Goal: Find specific page/section: Find specific page/section

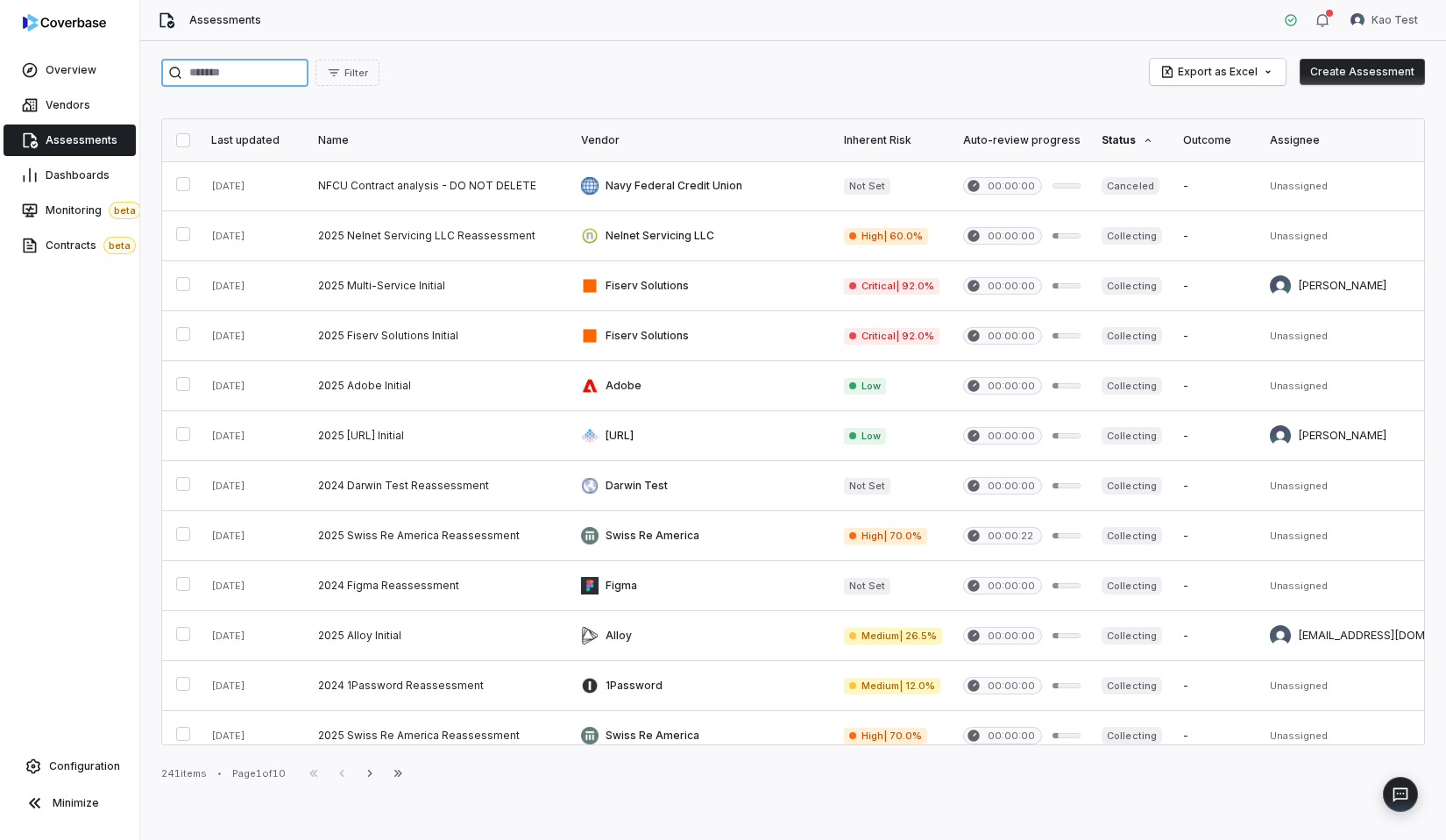
click at [244, 63] on input "search" at bounding box center [234, 72] width 147 height 28
type input "*********"
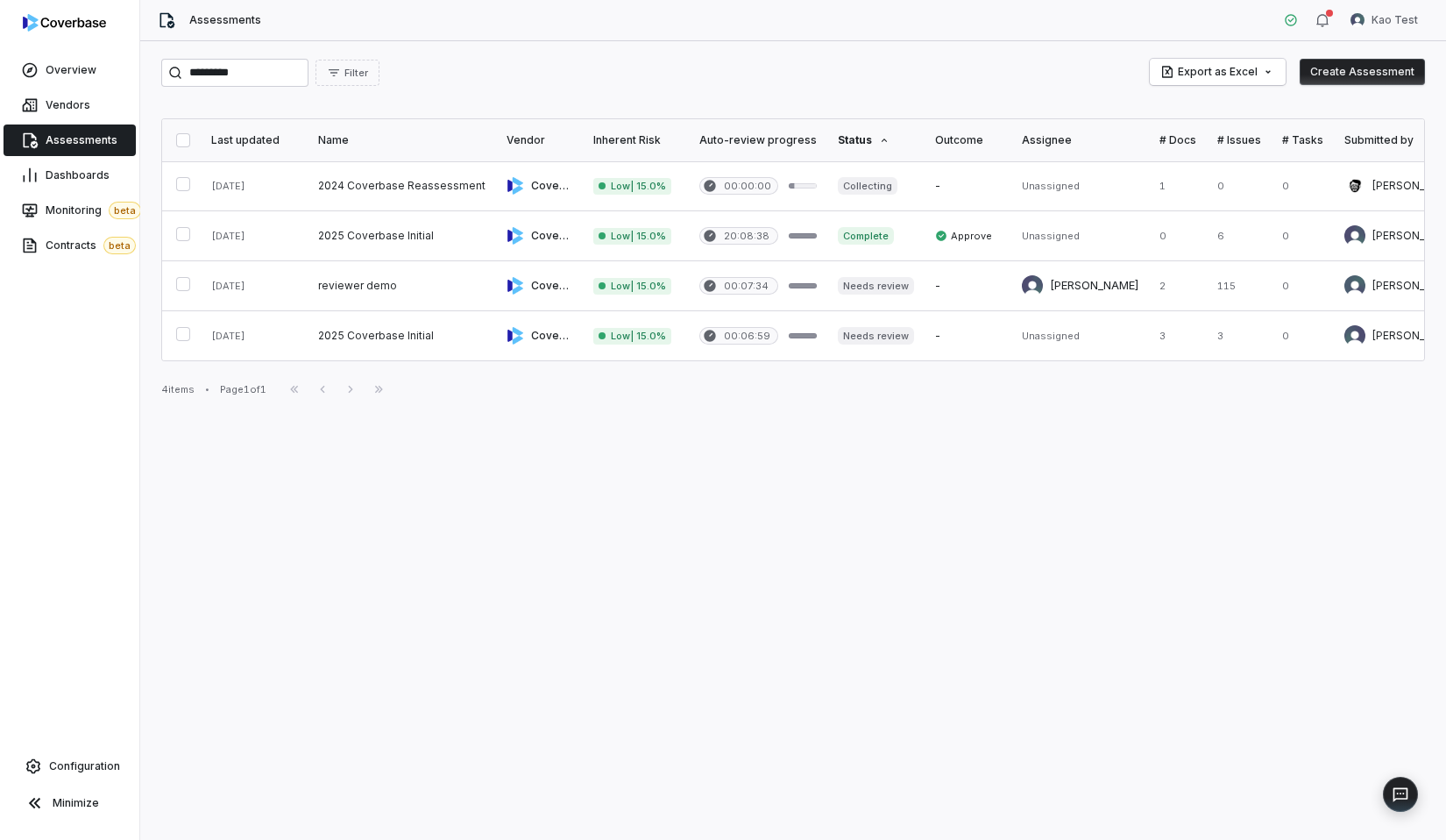
click at [581, 380] on div "4 items • Page 1 of 1 First Page Previous Next Last Page" at bounding box center [794, 389] width 1264 height 21
click at [775, 74] on div "********* Filter Export as Excel Create Assessment" at bounding box center [794, 72] width 1264 height 28
click at [541, 221] on link at bounding box center [539, 235] width 87 height 49
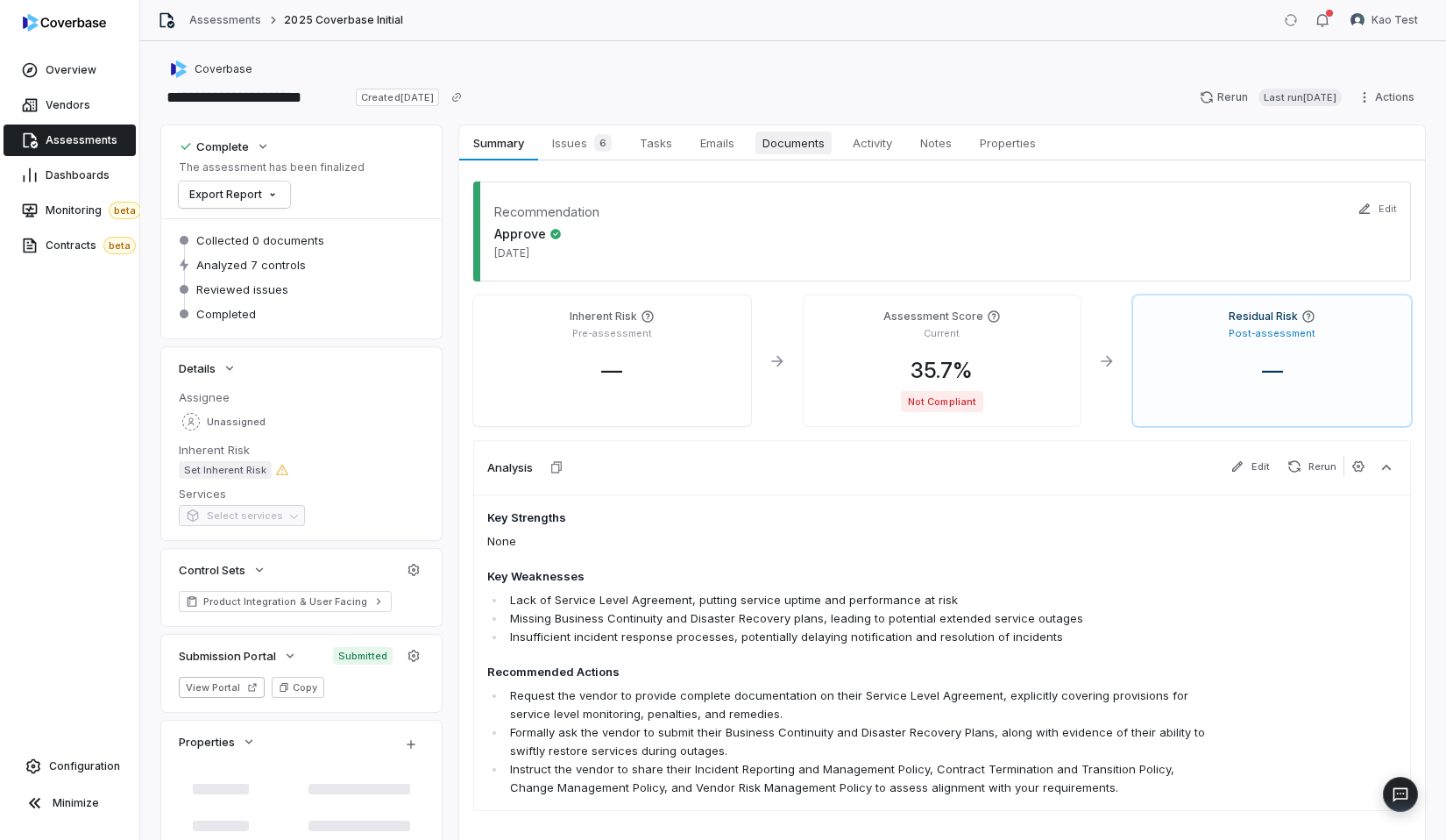
click at [775, 138] on span "Documents" at bounding box center [794, 142] width 76 height 22
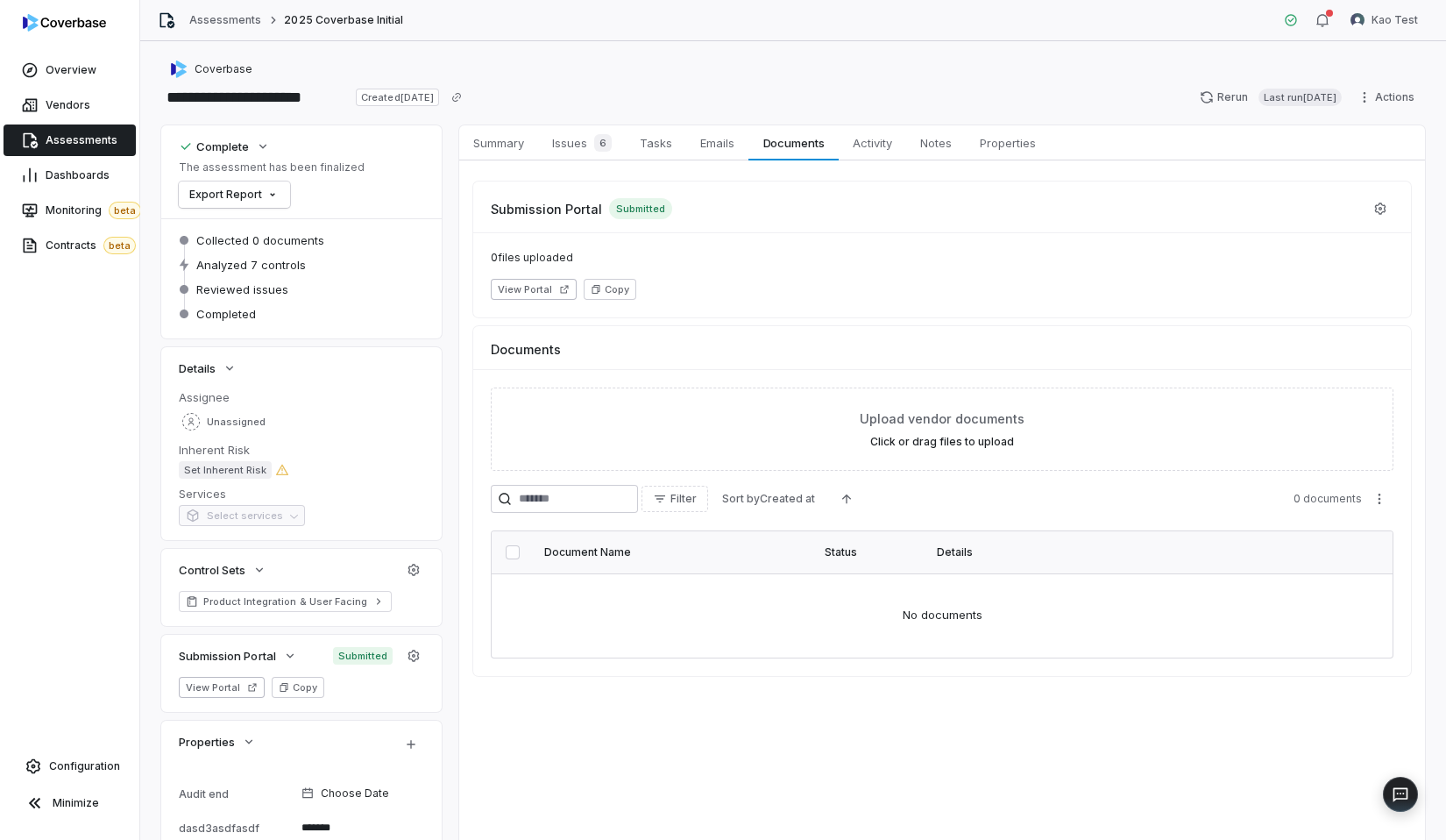
type textarea "*"
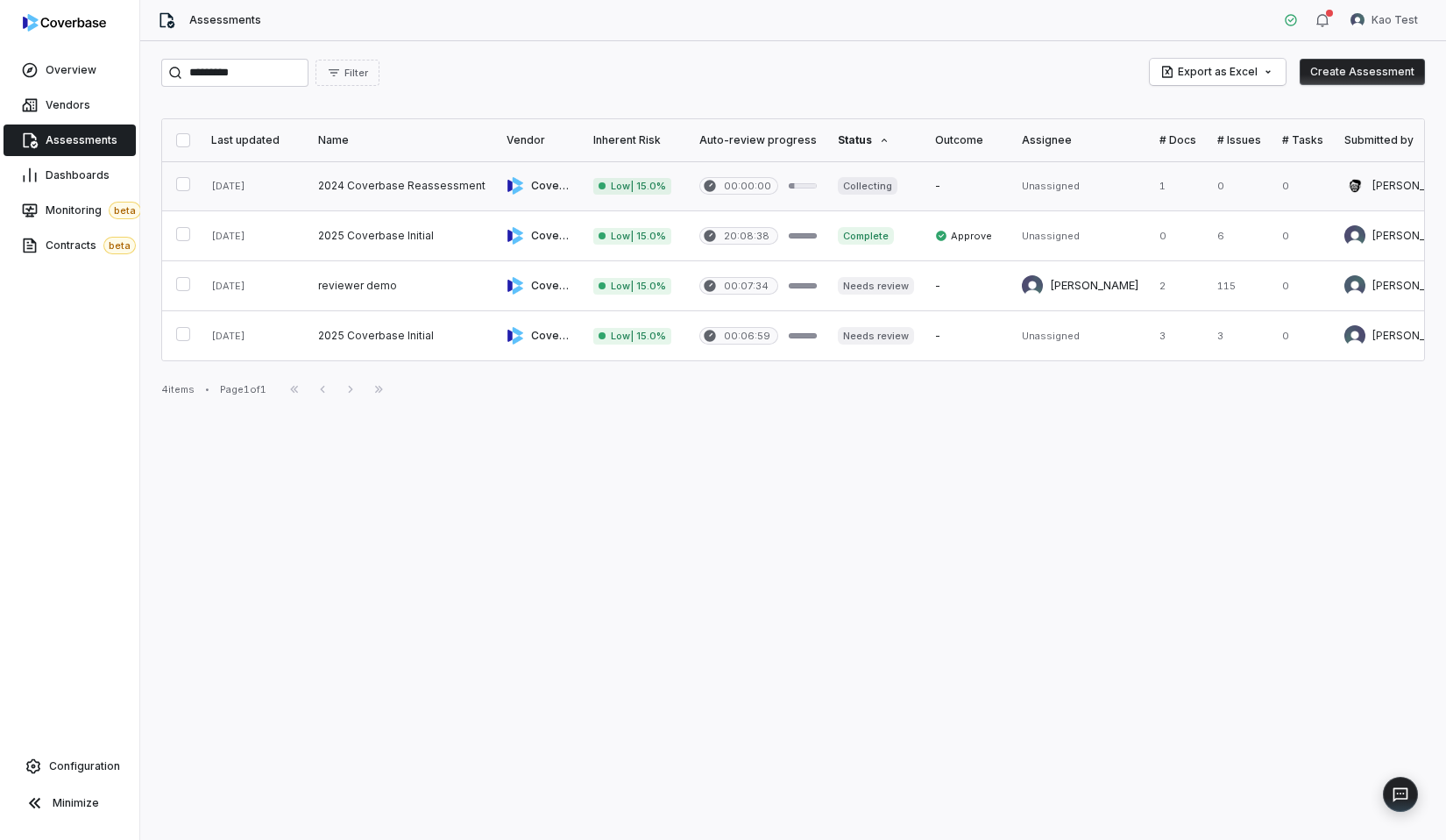
click at [691, 194] on link at bounding box center [758, 186] width 138 height 49
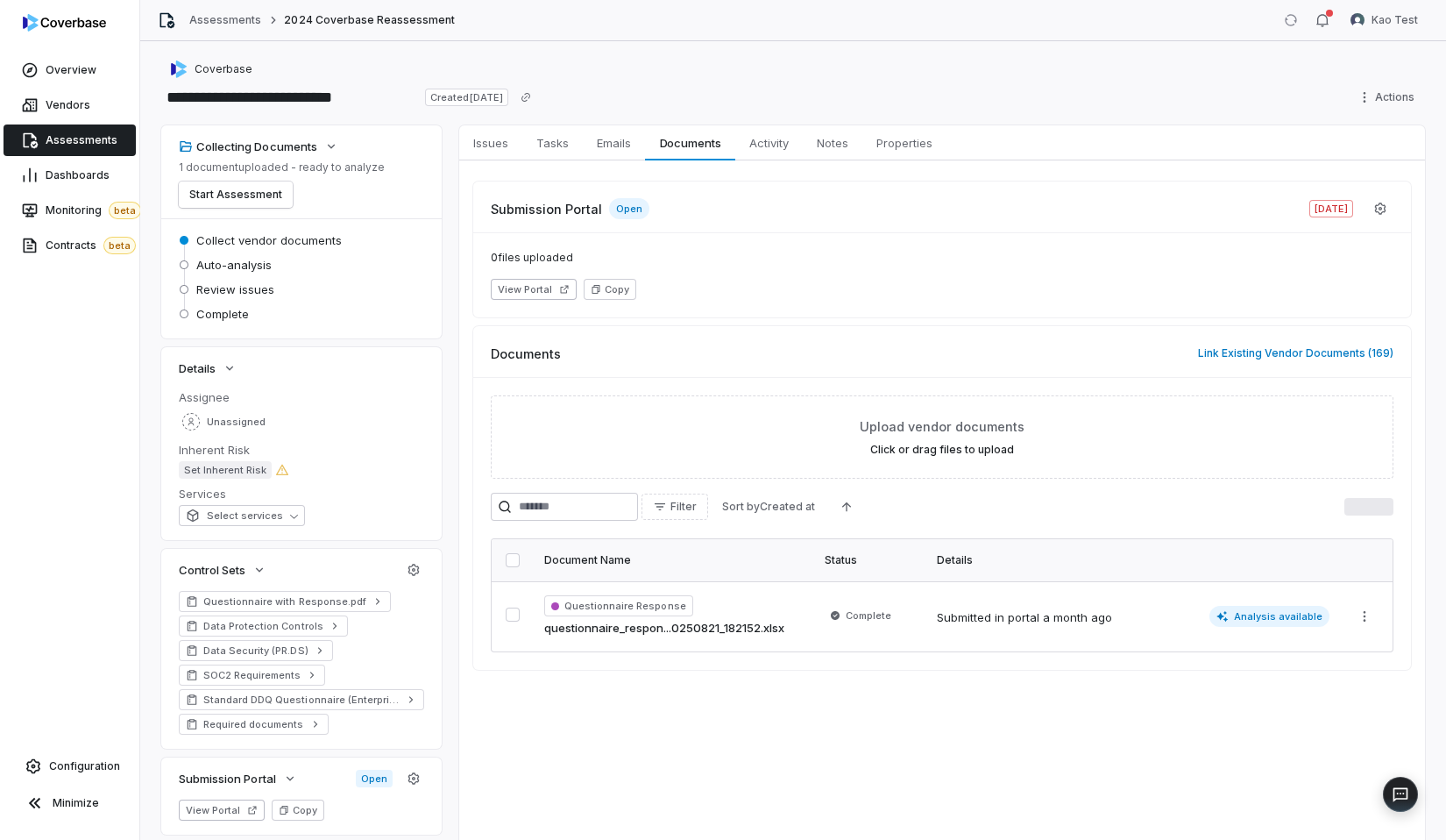
type textarea "*"
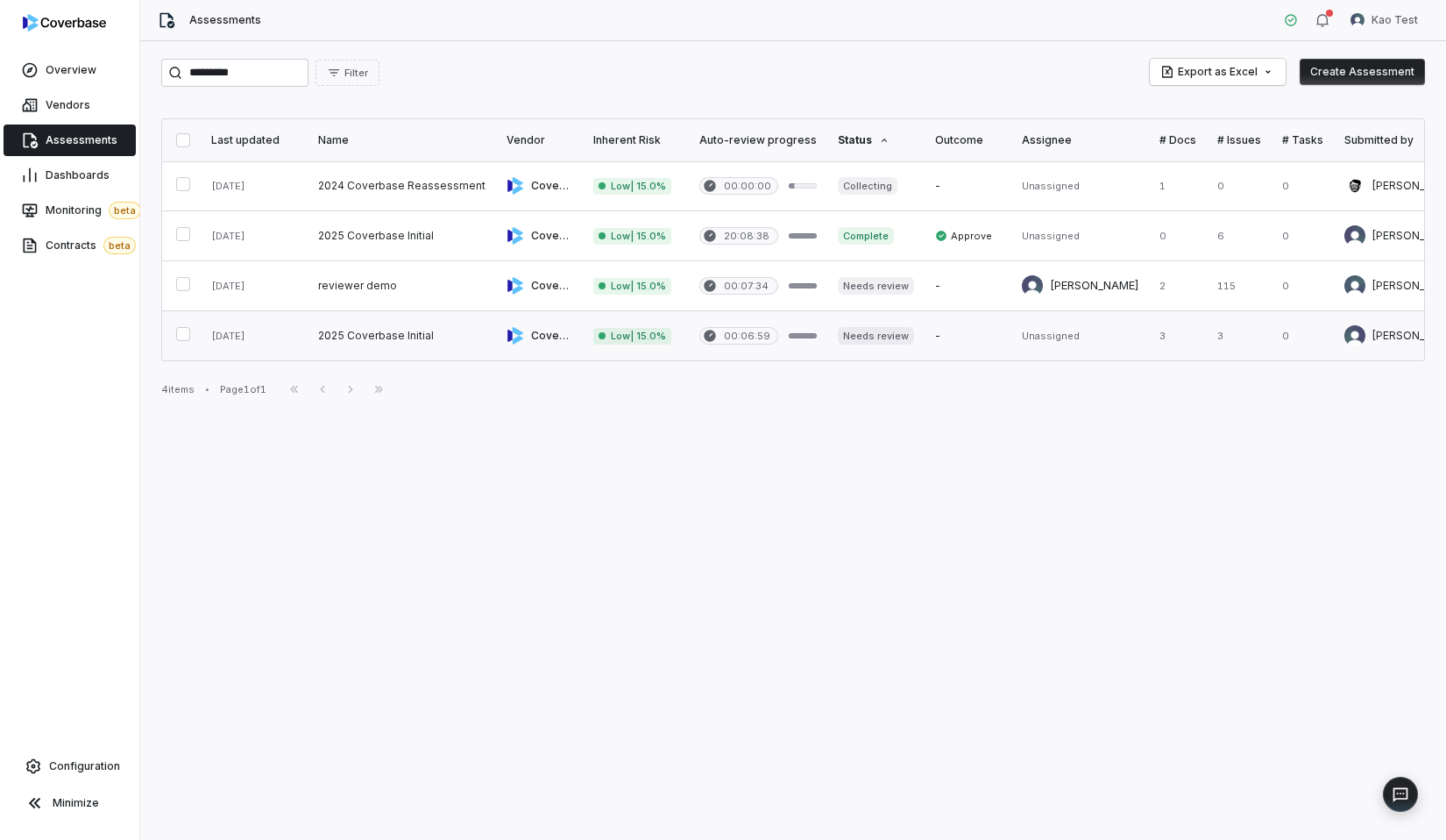
click at [459, 338] on link at bounding box center [402, 335] width 189 height 49
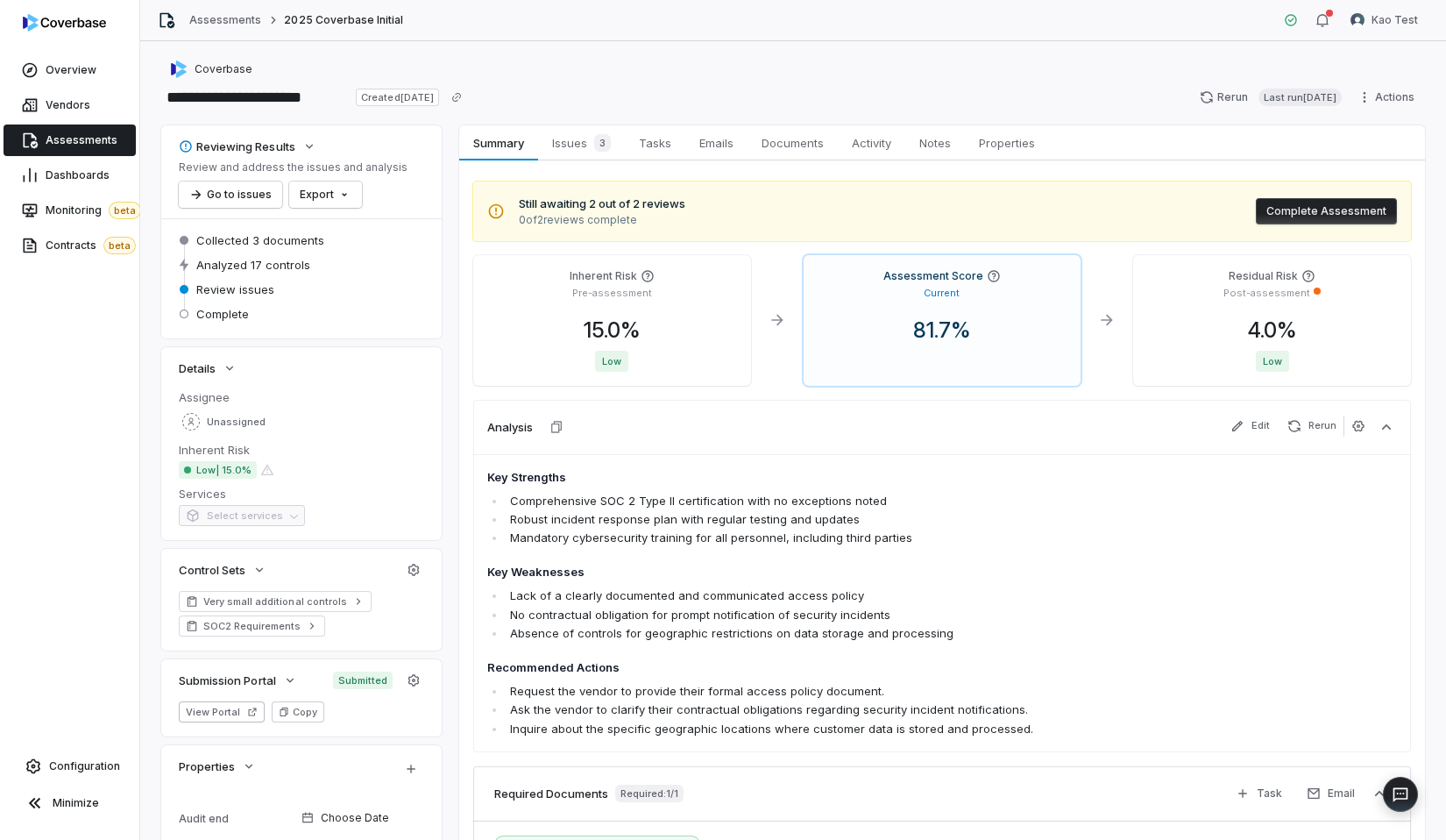
click at [789, 164] on div "Still awaiting 2 out of 2 reviews 0 of 2 reviews complete Complete Assessment I…" at bounding box center [941, 580] width 966 height 841
click at [792, 148] on span "Documents" at bounding box center [793, 142] width 76 height 22
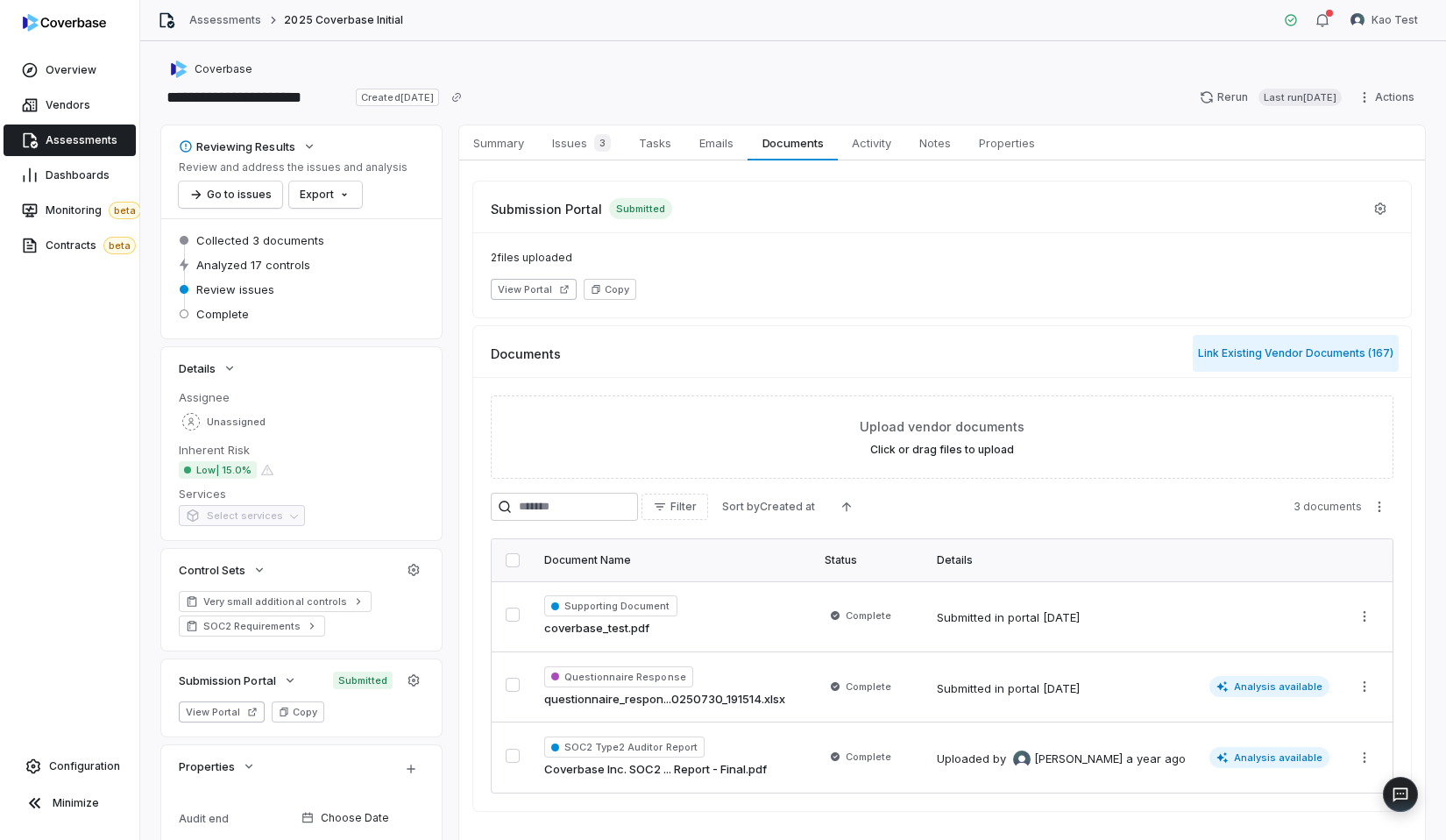
click at [1235, 370] on button "Link Existing Vendor Documents ( 167 )" at bounding box center [1296, 353] width 206 height 37
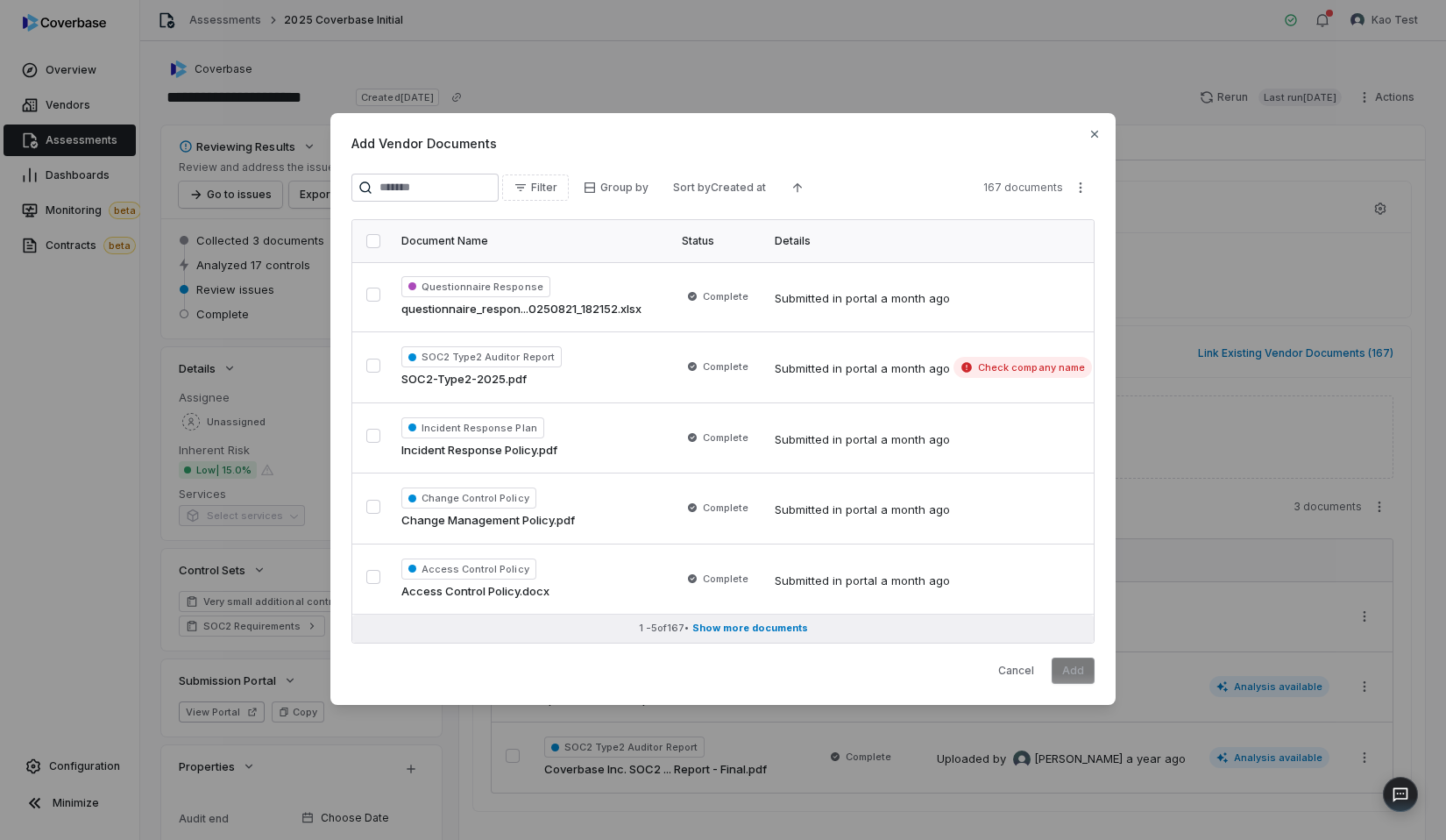
click at [717, 622] on span "Show more documents" at bounding box center [750, 629] width 116 height 14
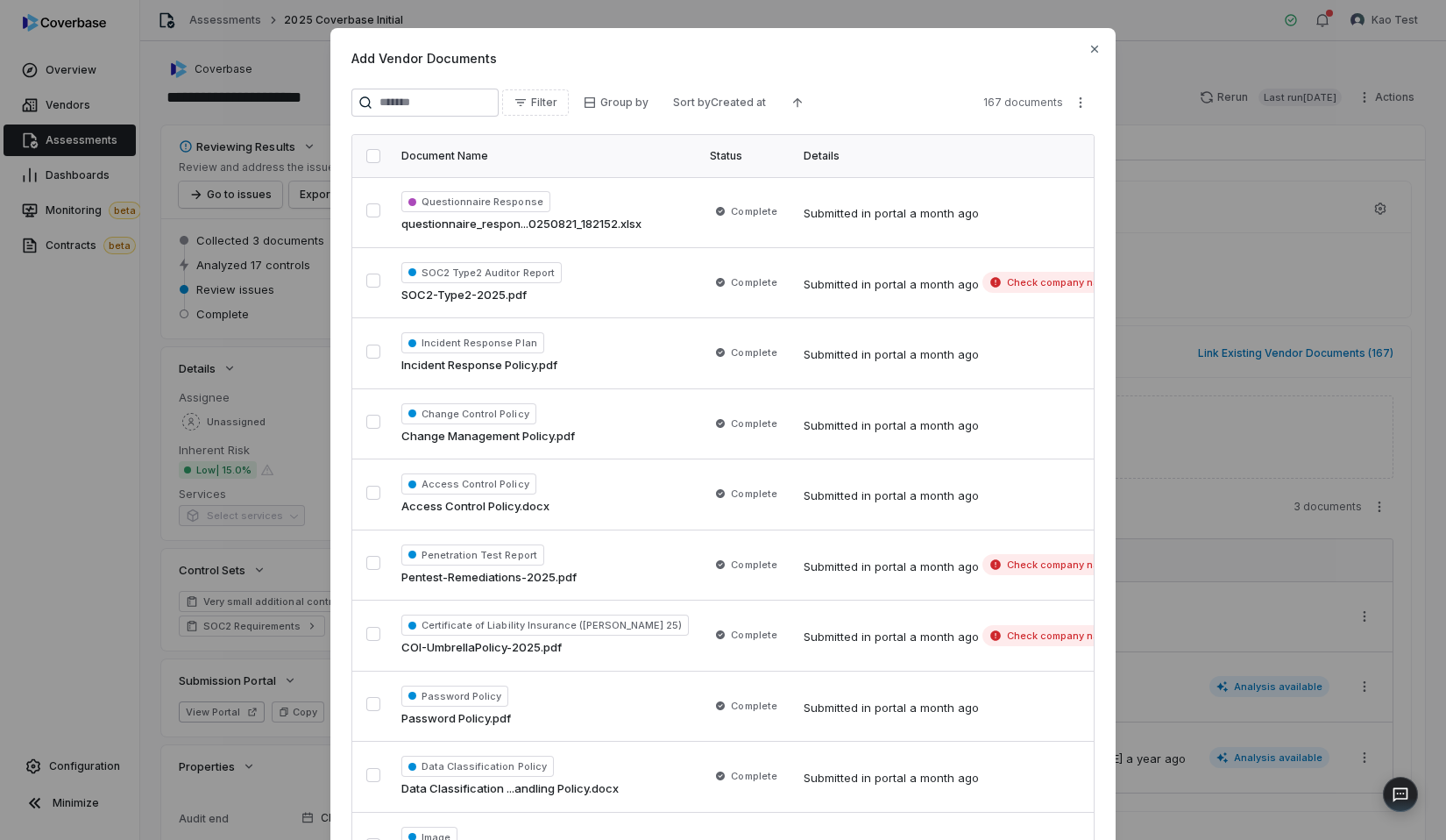
click at [439, 118] on div "Filter Group by Sort by Created at 167 documents" at bounding box center [723, 104] width 743 height 31
click at [449, 110] on input "search" at bounding box center [424, 102] width 147 height 28
click at [569, 100] on button "Filter" at bounding box center [536, 102] width 67 height 26
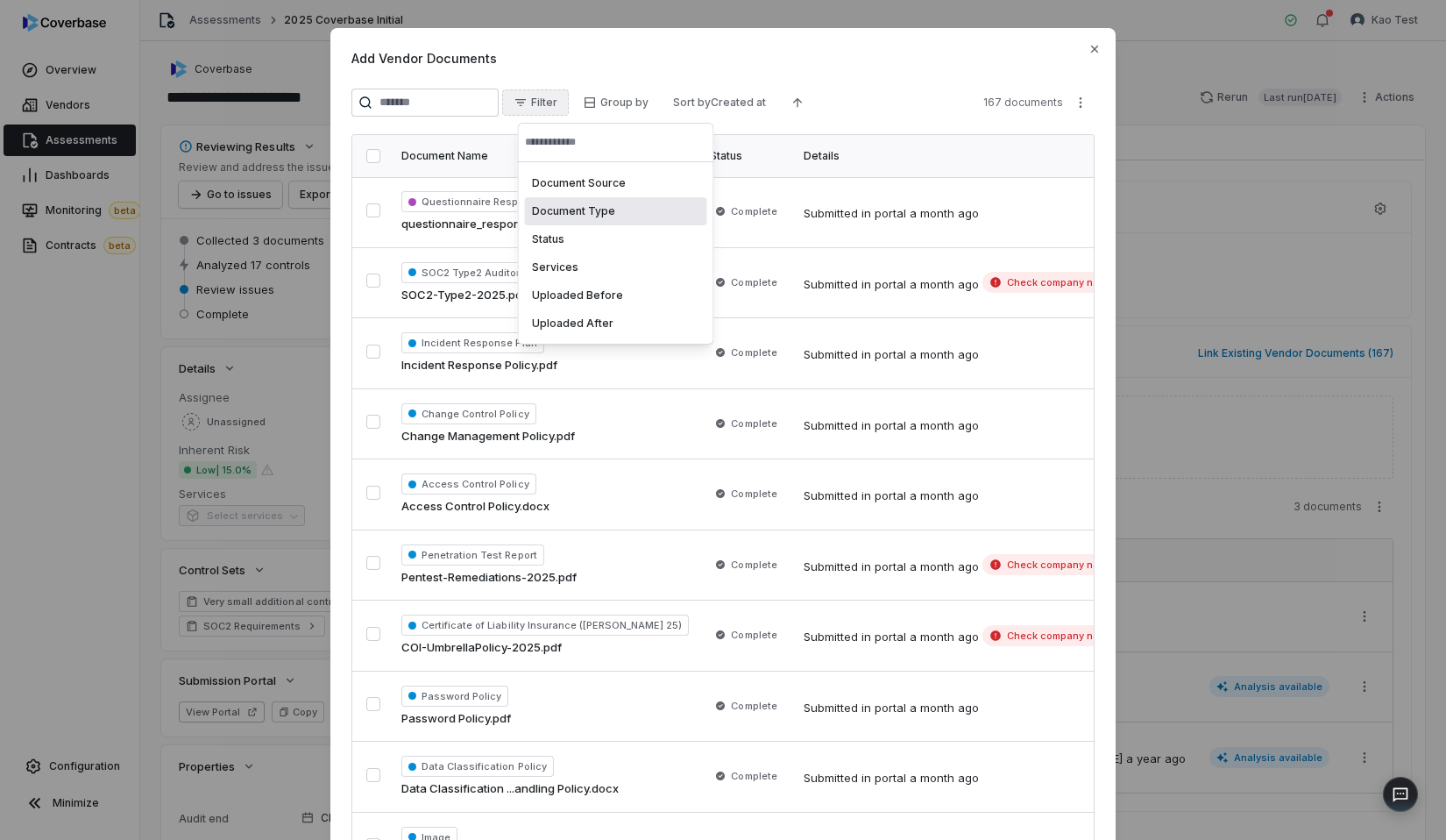
click at [582, 218] on div "Document Type" at bounding box center [617, 211] width 183 height 28
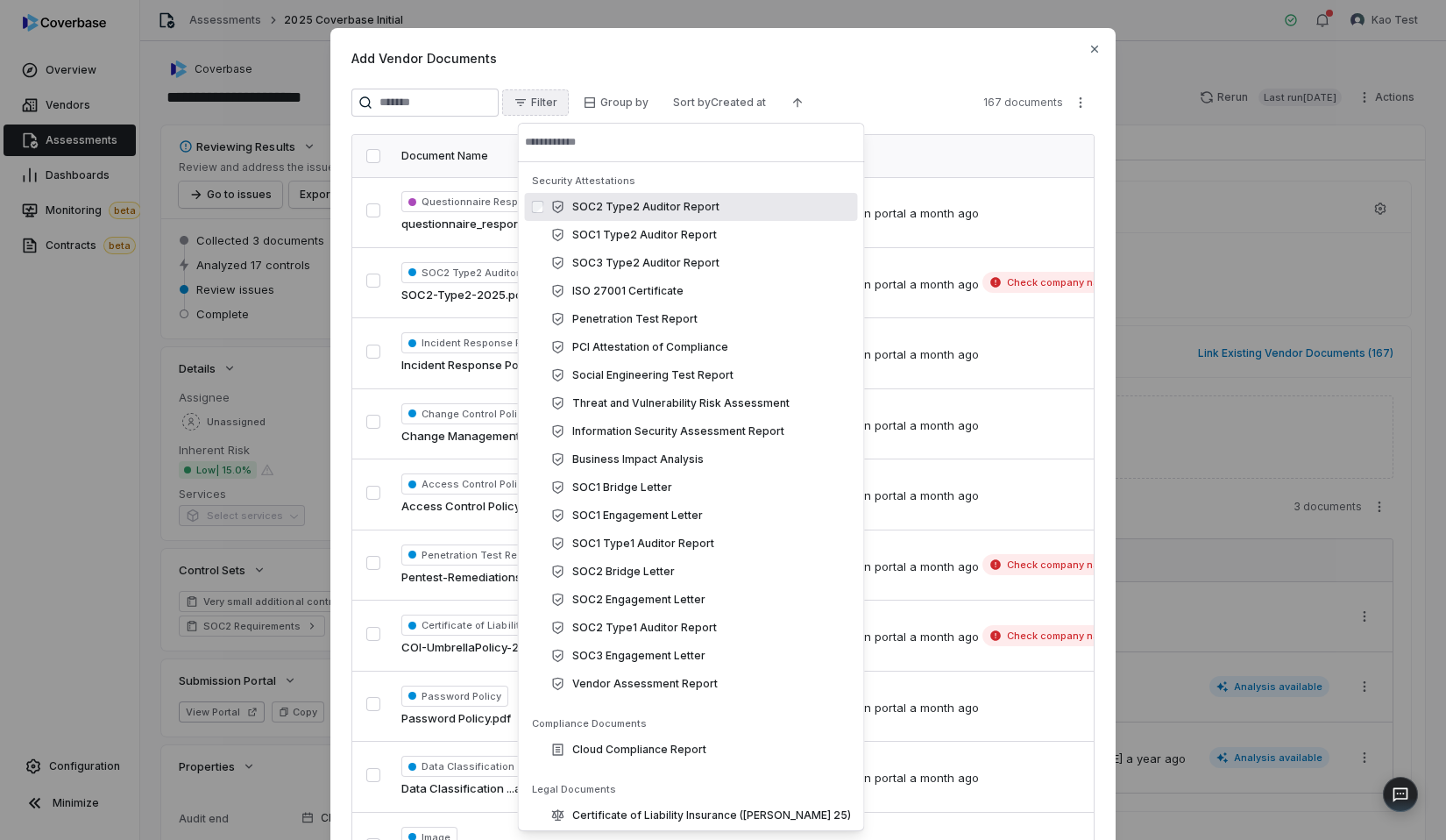
click at [701, 214] on div "SOC2 Type2 Auditor Report" at bounding box center [691, 206] width 334 height 28
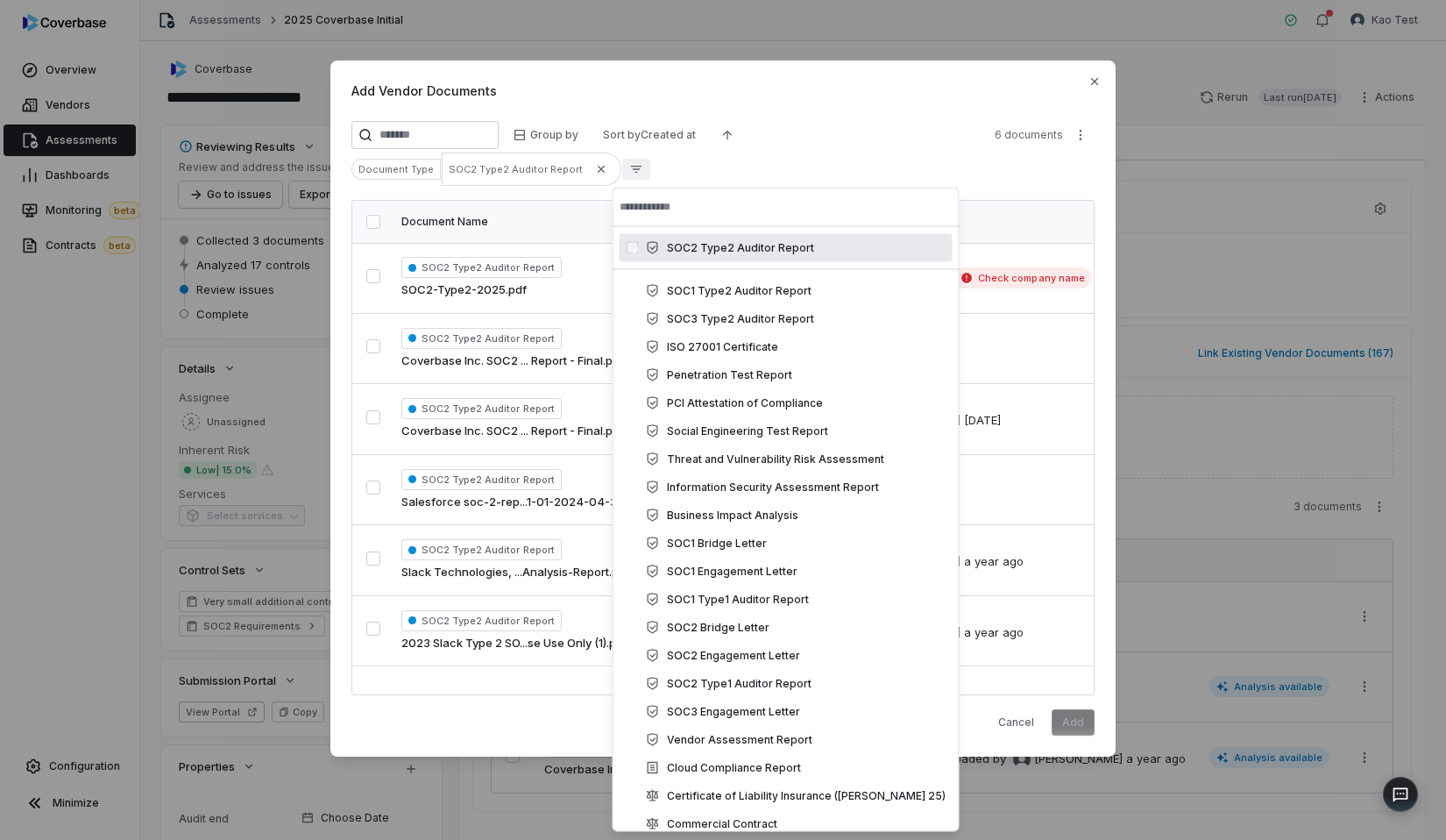
click at [862, 110] on div "Add Vendor Documents Group by Sort by Created at 6 documents Document Type SOC2…" at bounding box center [723, 408] width 786 height 696
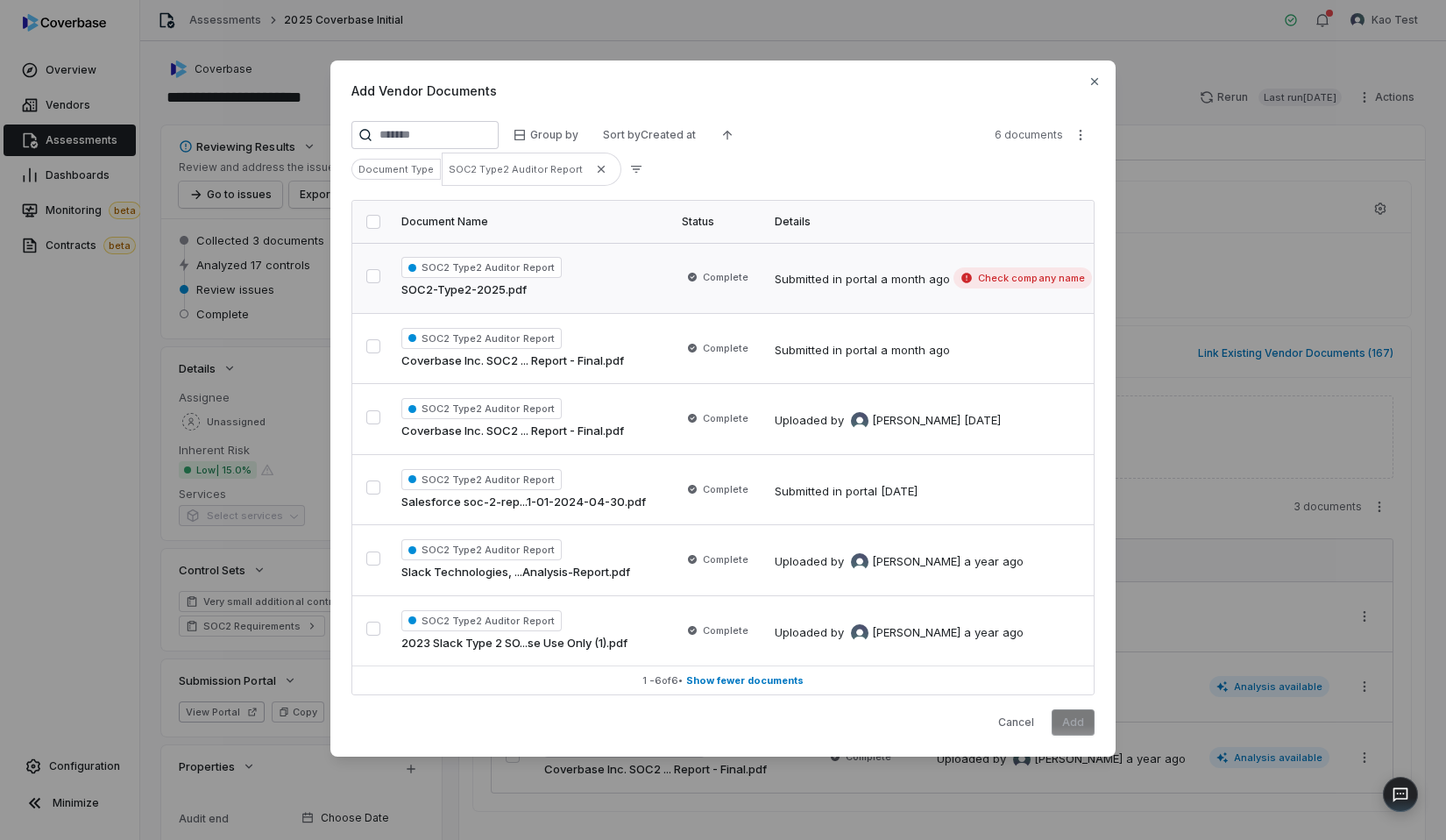
click at [714, 281] on span "Complete" at bounding box center [725, 277] width 46 height 14
click at [399, 354] on td "SOC2 Type2 Auditor Report Coverbase Inc. SOC2 ... Report - Final.pdf" at bounding box center [531, 348] width 280 height 71
click at [1072, 140] on button "More actions" at bounding box center [1080, 134] width 28 height 26
click at [1168, 176] on div "Add Vendor Documents Group by Sort by Created at 6 documents Document Type SOC2…" at bounding box center [723, 419] width 1446 height 774
click at [1074, 139] on icon "More actions" at bounding box center [1080, 135] width 14 height 14
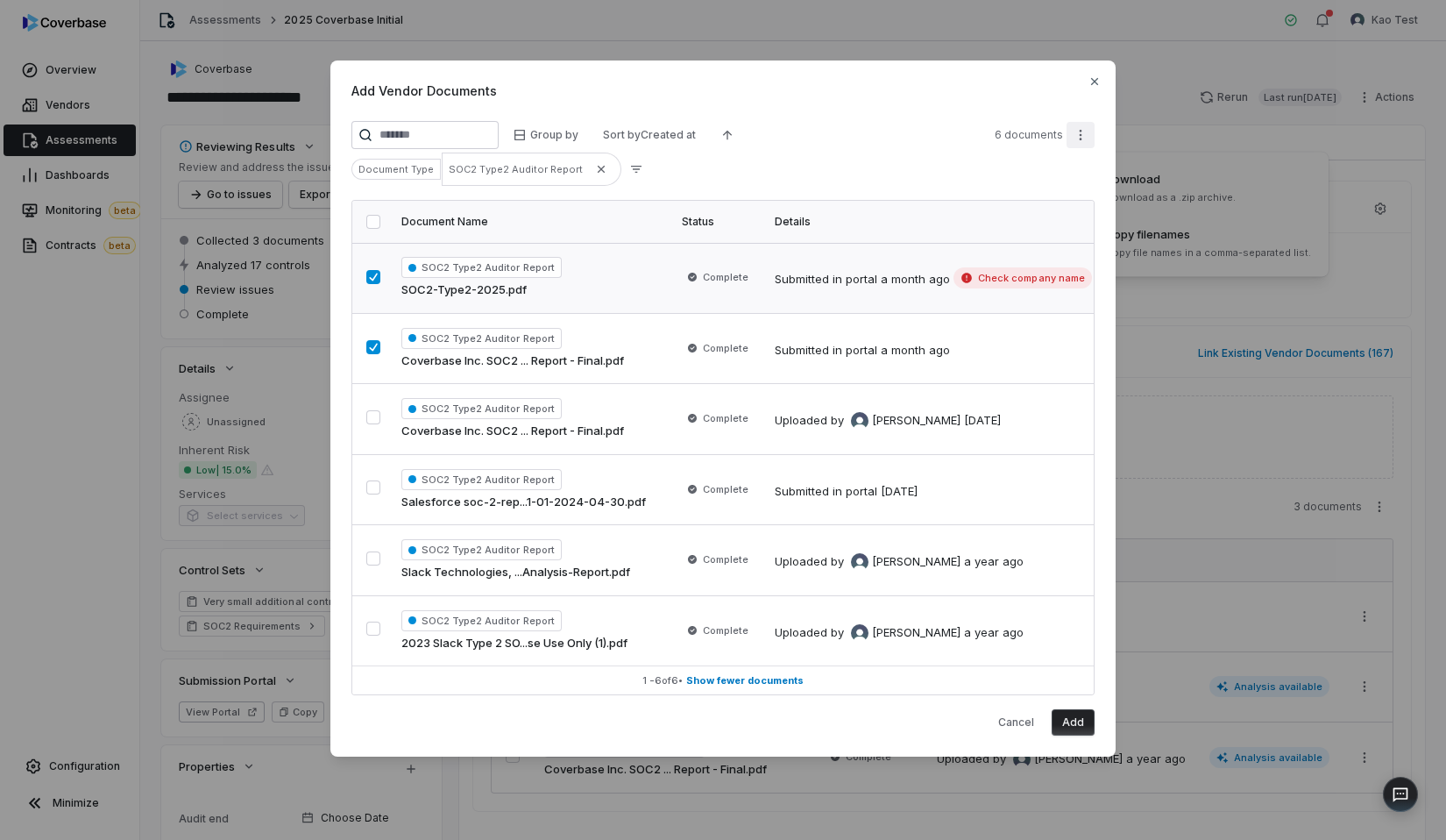
click at [1008, 184] on div "Add Vendor Documents Group by Sort by Created at 6 documents Document Type SOC2…" at bounding box center [723, 419] width 1446 height 774
click at [1097, 138] on div "Add Vendor Documents Group by Sort by Created at 6 documents Document Type SOC2…" at bounding box center [723, 408] width 786 height 696
click at [1089, 137] on button "More actions" at bounding box center [1080, 134] width 28 height 26
click at [573, 294] on div "Add Vendor Documents Group by Sort by Created at 6 documents Document Type SOC2…" at bounding box center [723, 419] width 1446 height 774
click at [500, 280] on div "SOC2 Type2 Auditor Report SOC2-Type2-2025.pdf" at bounding box center [531, 277] width 260 height 42
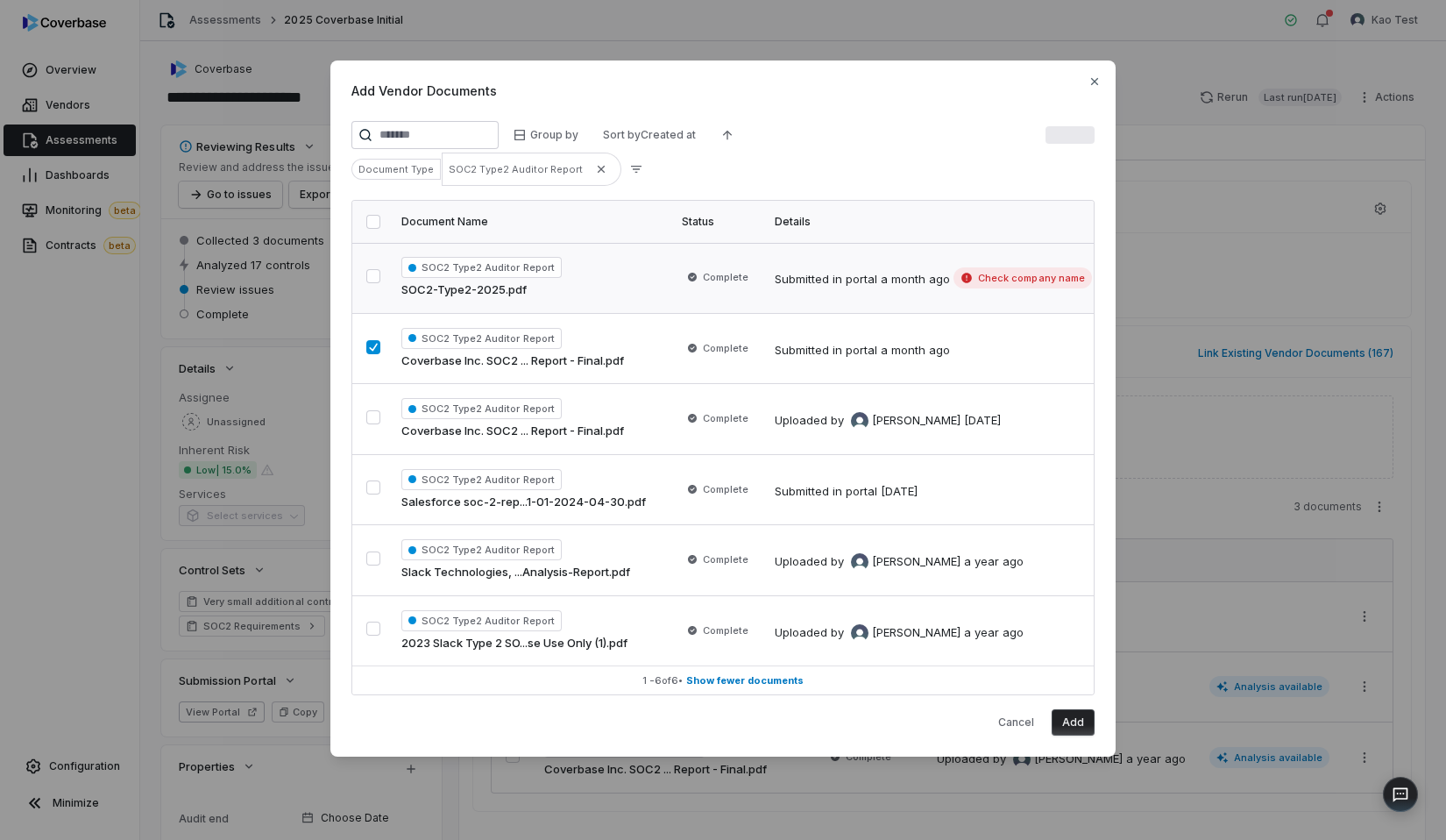
click at [500, 280] on div "SOC2 Type2 Auditor Report SOC2-Type2-2025.pdf" at bounding box center [531, 277] width 260 height 42
click at [751, 280] on span "Complete" at bounding box center [718, 277] width 72 height 18
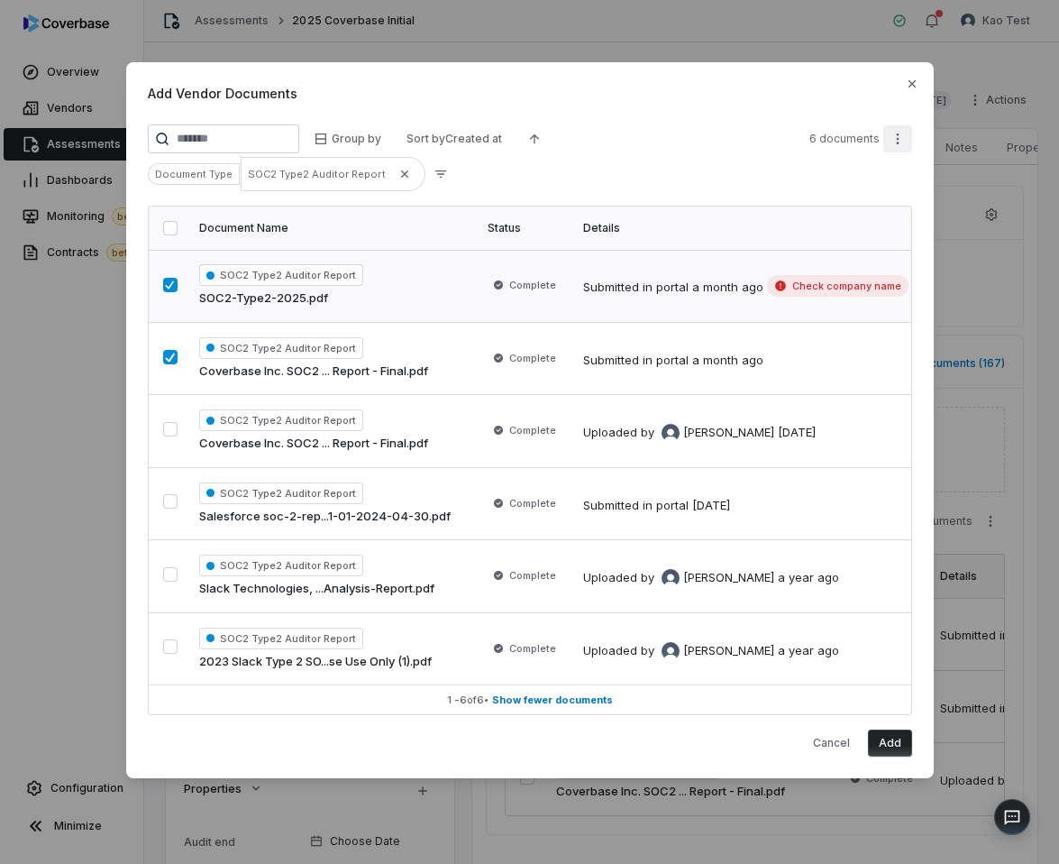
click at [889, 138] on button "More actions" at bounding box center [897, 138] width 29 height 27
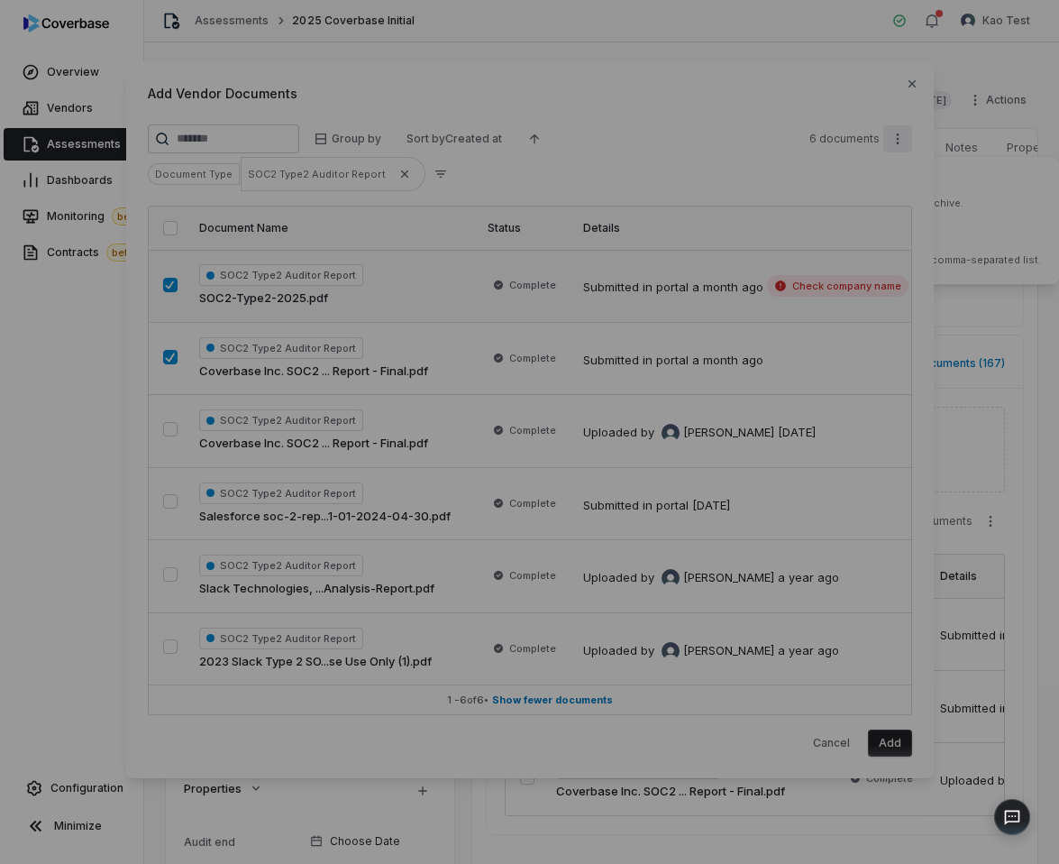
click at [887, 399] on div "Add Vendor Documents Group by Sort by Created at 6 documents Document Type SOC2…" at bounding box center [529, 432] width 1059 height 864
type textarea "*"
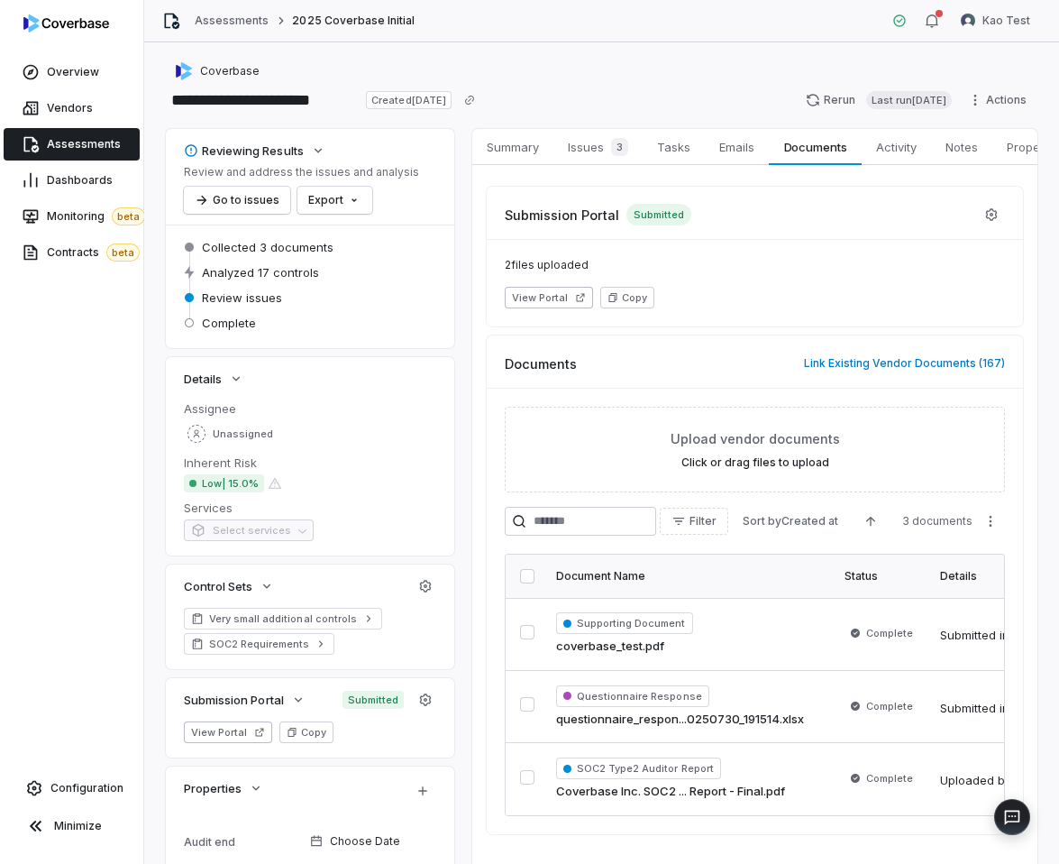
click at [102, 90] on div "Vendors" at bounding box center [71, 108] width 143 height 36
click at [101, 106] on link "Vendors" at bounding box center [72, 108] width 136 height 32
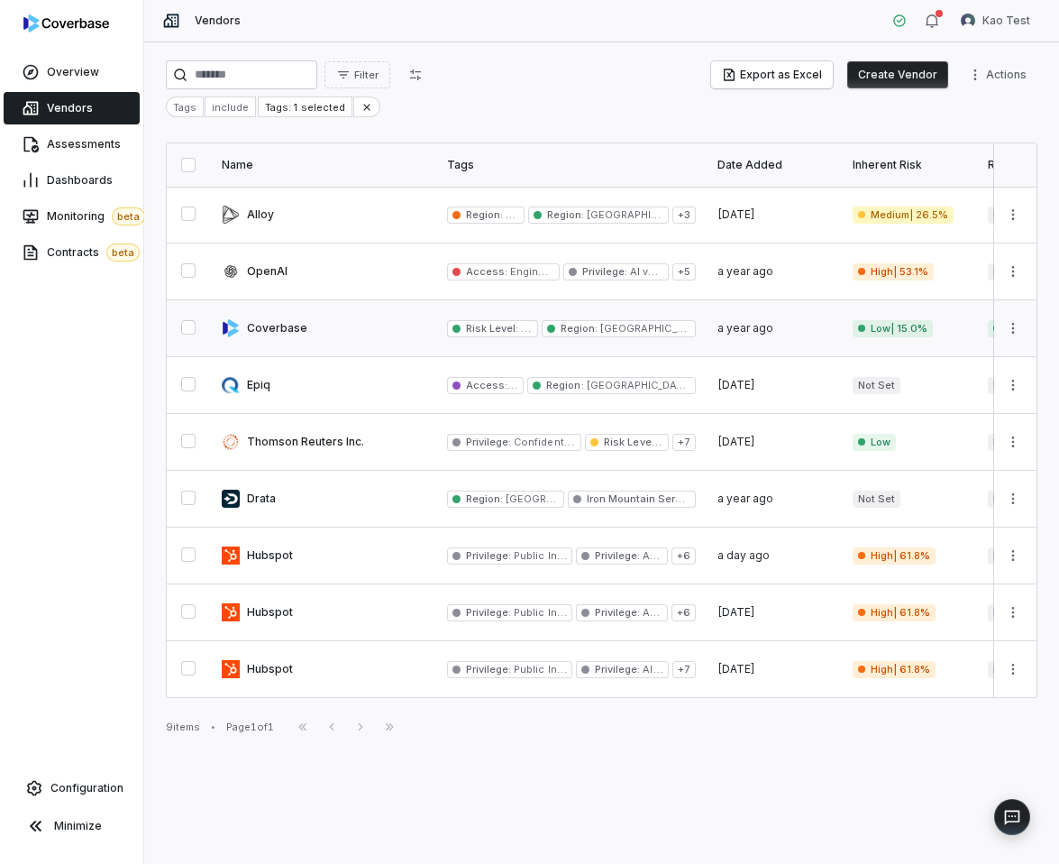
click at [302, 346] on link at bounding box center [323, 328] width 225 height 56
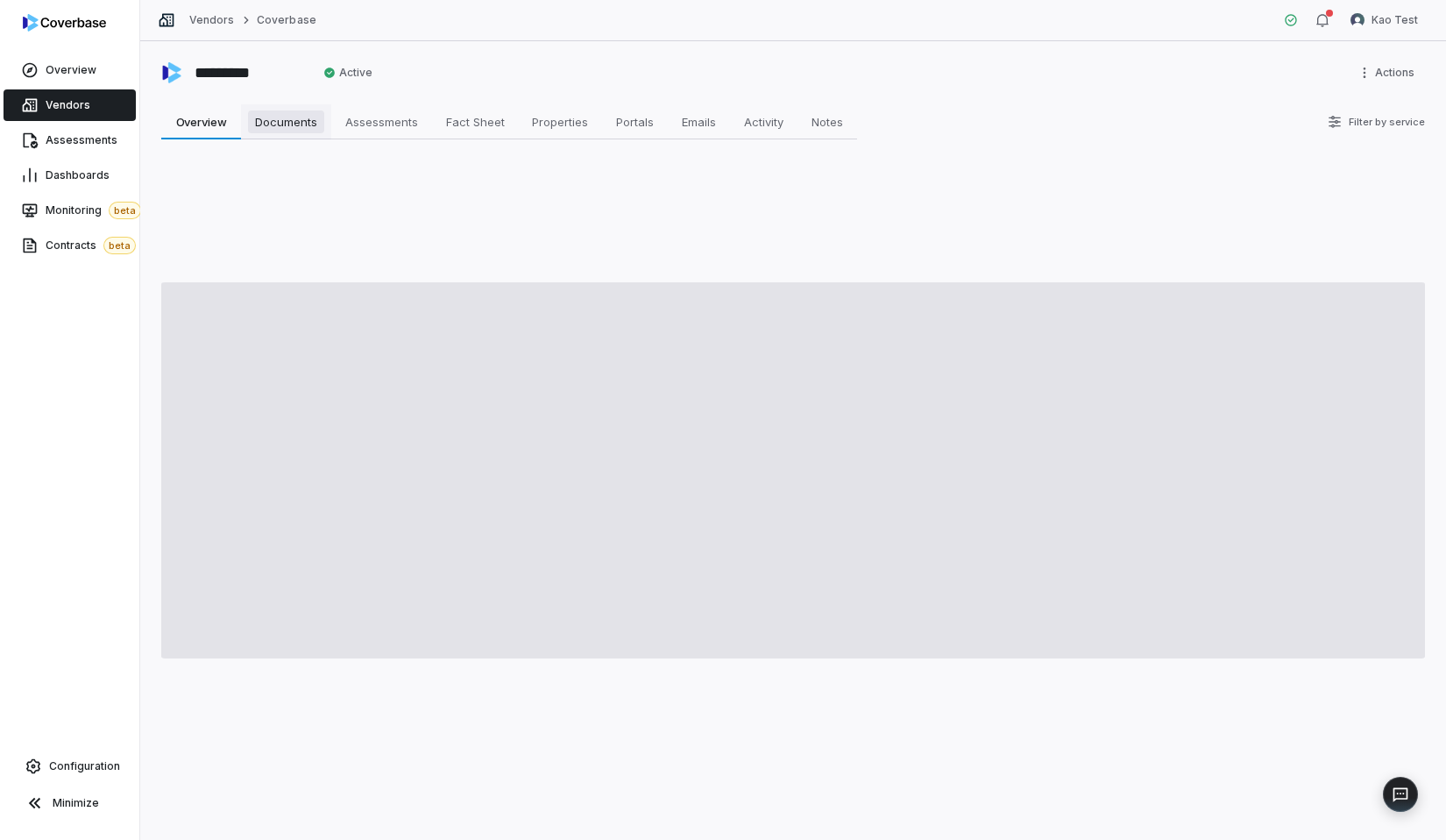
click at [301, 121] on span "Documents" at bounding box center [286, 122] width 76 height 22
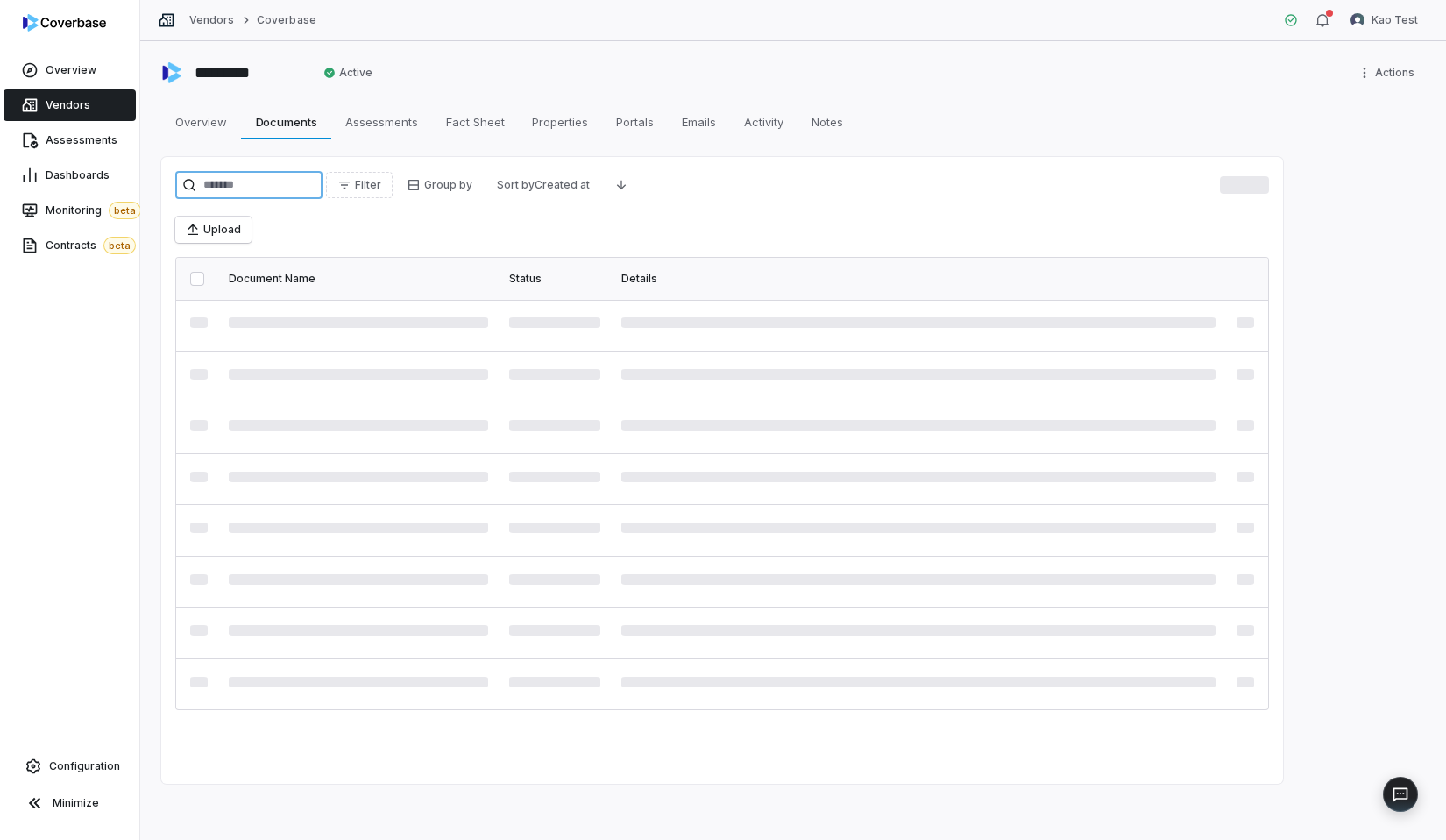
click at [302, 195] on input "search" at bounding box center [248, 185] width 147 height 28
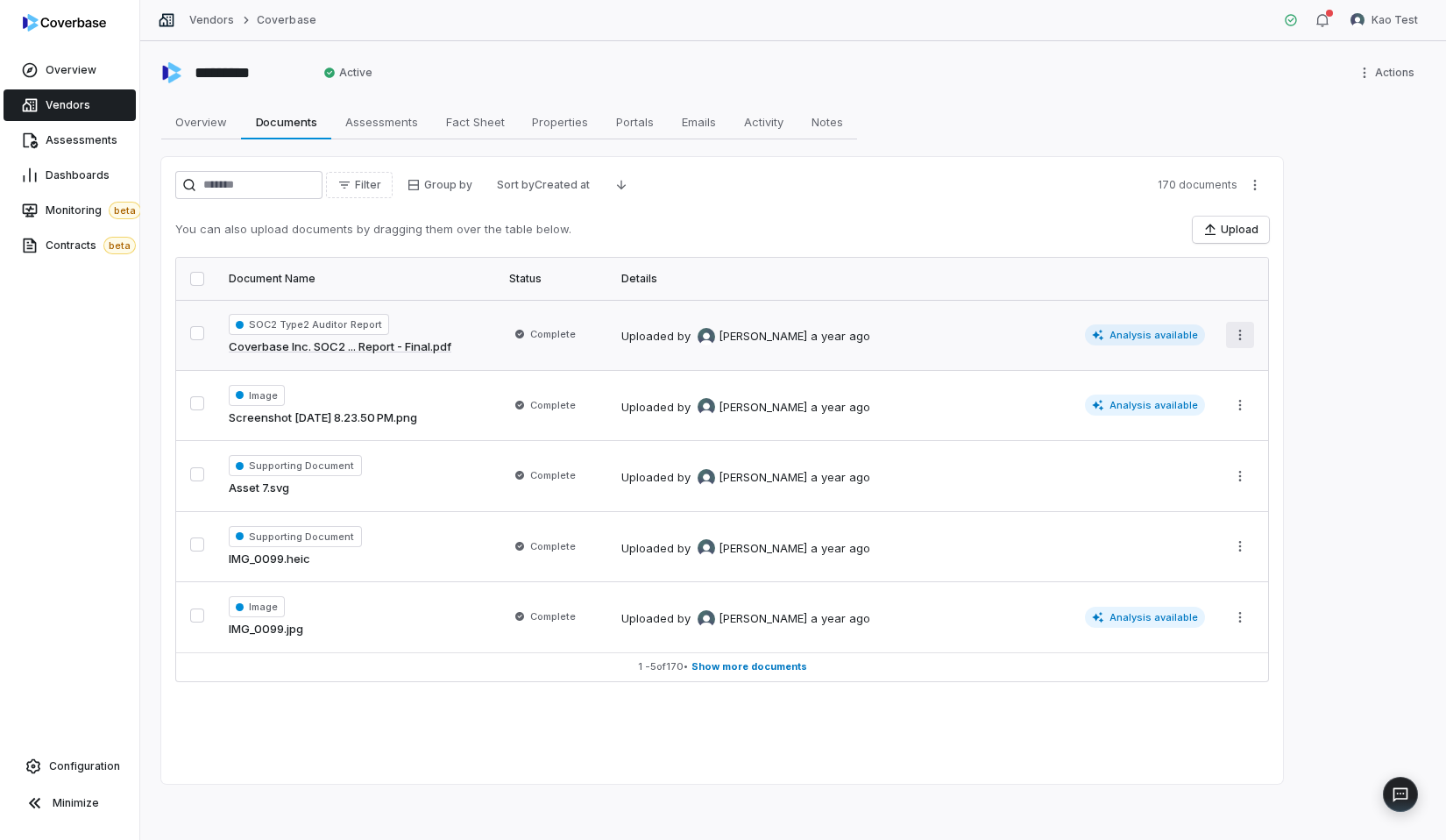
click at [1230, 324] on html "Overview Vendors Assessments Dashboards Monitoring beta Contracts beta Configur…" at bounding box center [723, 420] width 1446 height 840
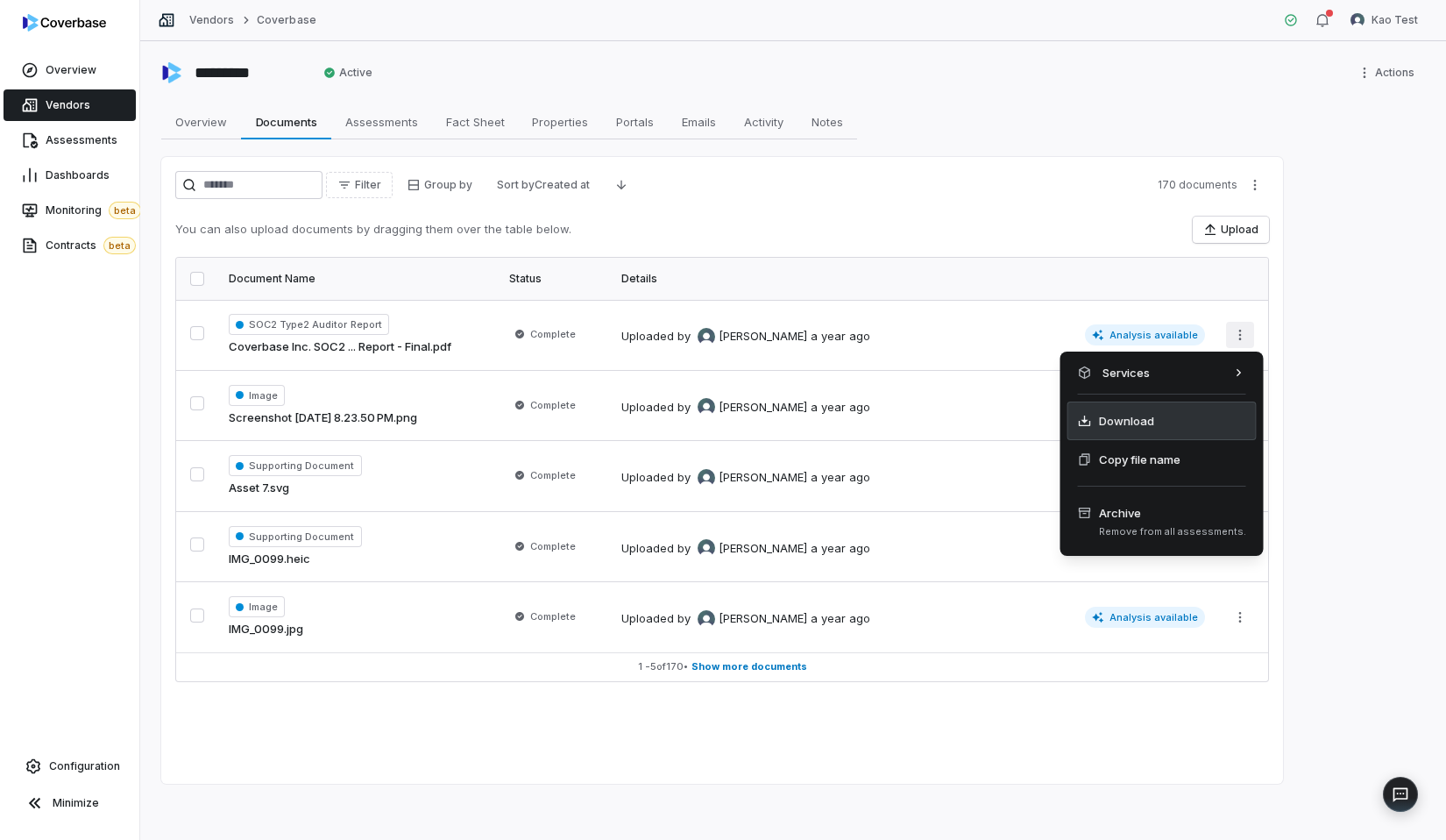
click at [1159, 428] on div "Download" at bounding box center [1162, 421] width 190 height 39
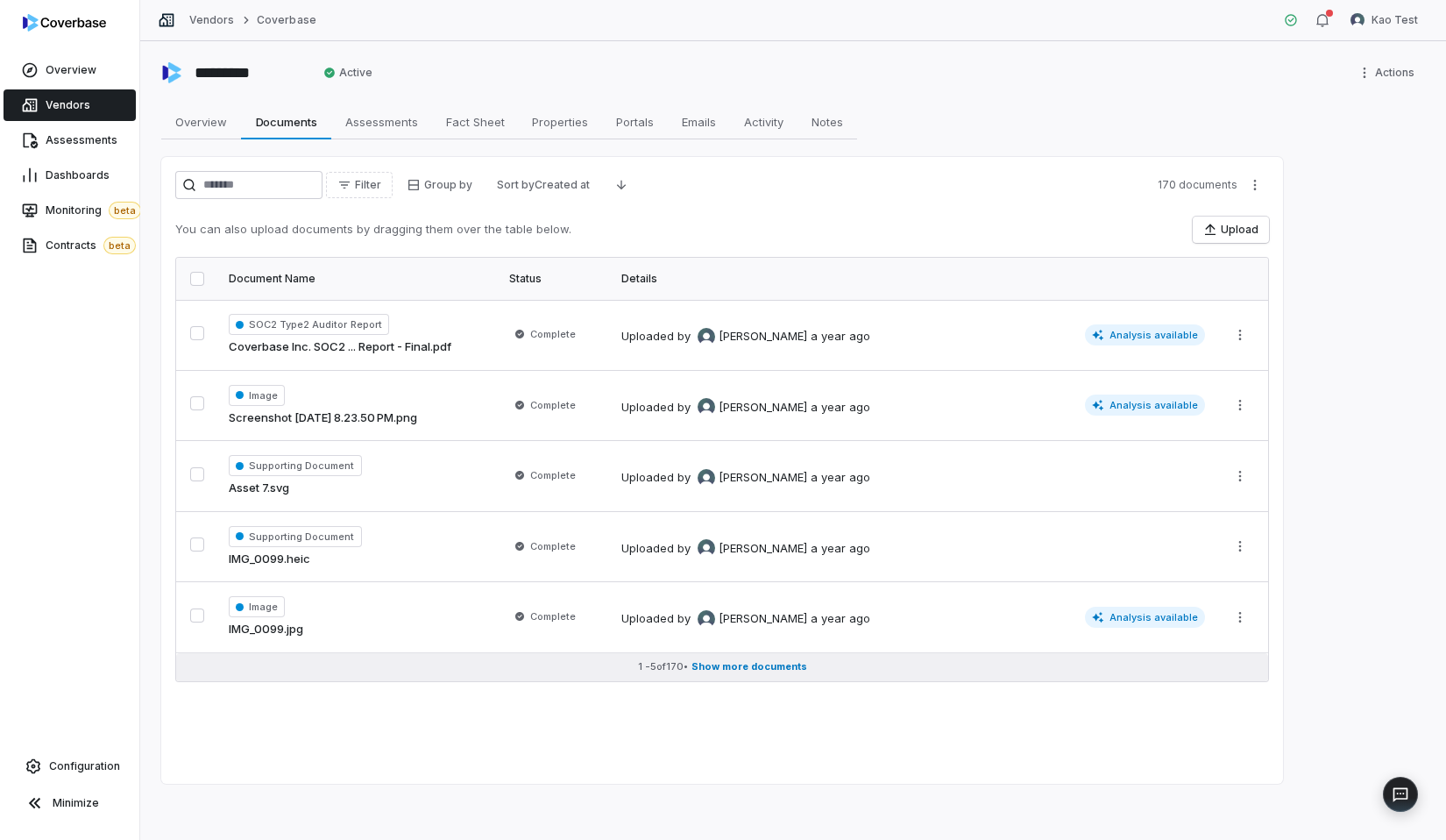
click at [805, 669] on span "Show more documents" at bounding box center [749, 667] width 116 height 14
